Goal: Use online tool/utility: Utilize a website feature to perform a specific function

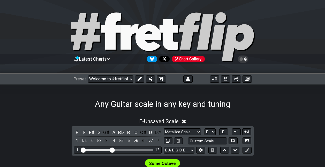
select select "E"
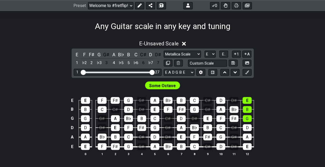
drag, startPoint x: 111, startPoint y: 71, endPoint x: 161, endPoint y: 78, distance: 49.9
click at [154, 72] on input "Visible fret range" at bounding box center [117, 72] width 73 height 0
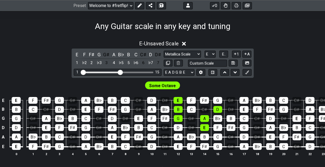
drag, startPoint x: 152, startPoint y: 71, endPoint x: 120, endPoint y: 74, distance: 31.8
click at [120, 72] on input "Visible fret range" at bounding box center [117, 72] width 73 height 0
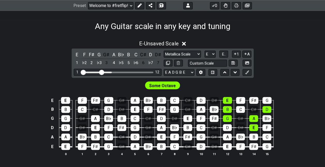
drag, startPoint x: 120, startPoint y: 73, endPoint x: 102, endPoint y: 73, distance: 18.1
click at [102, 72] on input "Visible fret range" at bounding box center [117, 72] width 73 height 0
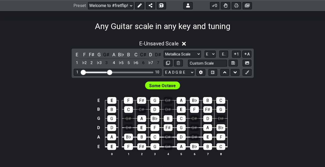
drag, startPoint x: 102, startPoint y: 72, endPoint x: 110, endPoint y: 72, distance: 7.5
click at [110, 72] on input "Visible fret range" at bounding box center [117, 72] width 73 height 0
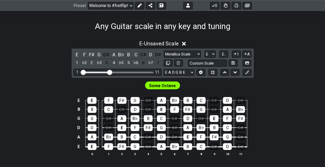
click at [110, 72] on input "Visible fret range" at bounding box center [117, 72] width 73 height 0
click at [170, 86] on span "Some Octave" at bounding box center [162, 85] width 27 height 7
click at [155, 85] on span "Some Octave" at bounding box center [162, 85] width 27 height 7
drag, startPoint x: 110, startPoint y: 72, endPoint x: 113, endPoint y: 75, distance: 4.2
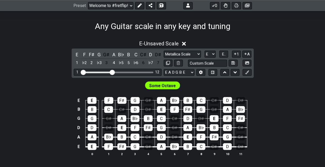
click at [113, 72] on input "Visible fret range" at bounding box center [117, 72] width 73 height 0
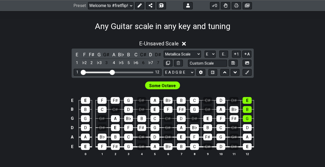
drag, startPoint x: 115, startPoint y: 71, endPoint x: 122, endPoint y: 70, distance: 6.8
click at [122, 70] on div "1 12" at bounding box center [118, 72] width 88 height 7
drag, startPoint x: 112, startPoint y: 72, endPoint x: 126, endPoint y: 73, distance: 14.5
click at [126, 72] on input "Visible fret range" at bounding box center [117, 72] width 73 height 0
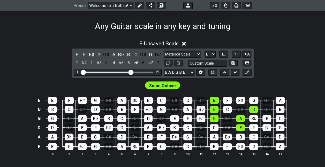
drag, startPoint x: 126, startPoint y: 72, endPoint x: 131, endPoint y: 72, distance: 5.4
click at [131, 72] on input "Visible fret range" at bounding box center [117, 72] width 73 height 0
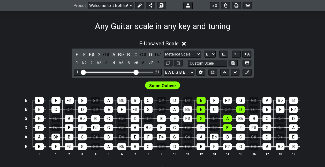
drag, startPoint x: 131, startPoint y: 72, endPoint x: 137, endPoint y: 72, distance: 5.2
click at [137, 72] on input "Visible fret range" at bounding box center [117, 72] width 73 height 0
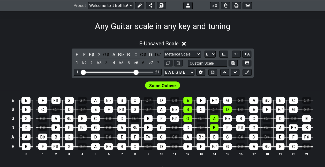
click at [186, 52] on select "Metallica Scale Metallica Scale Minor Pentatonic Major Pentatonic Minor Blues M…" at bounding box center [182, 53] width 37 height 7
click at [164, 50] on select "Metallica Scale Metallica Scale Minor Pentatonic Major Pentatonic Minor Blues M…" at bounding box center [182, 53] width 37 height 7
click at [244, 63] on button at bounding box center [247, 62] width 9 height 7
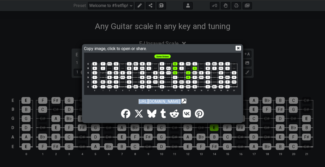
click at [186, 102] on icon at bounding box center [184, 100] width 5 height 5
